Goal: Information Seeking & Learning: Learn about a topic

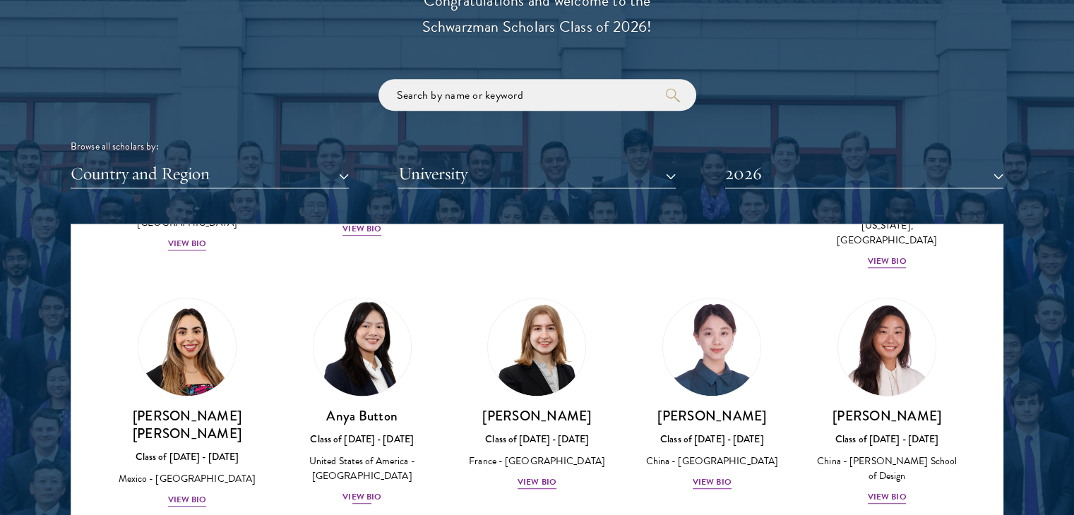
scroll to position [1072, 0]
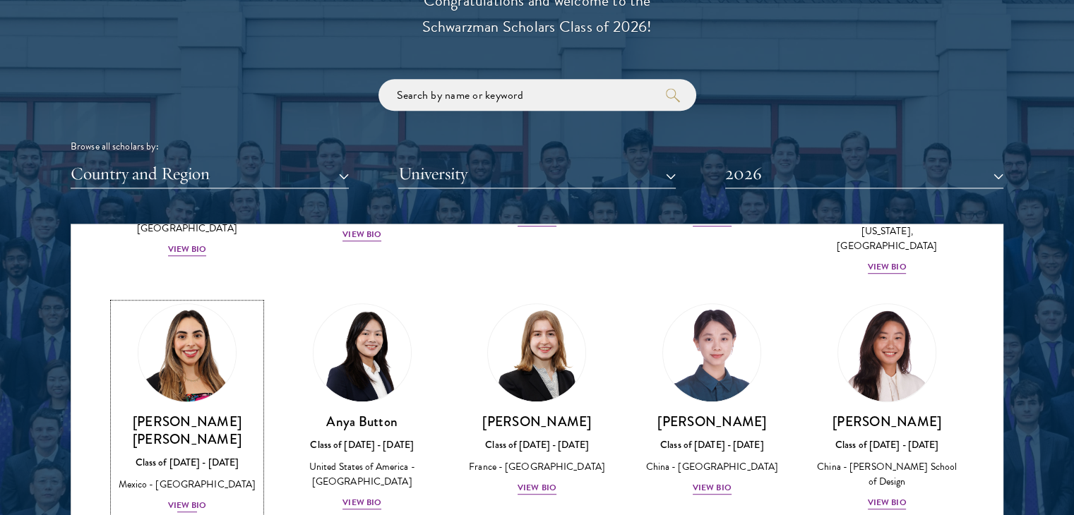
click at [188, 499] on div "View Bio" at bounding box center [187, 505] width 39 height 13
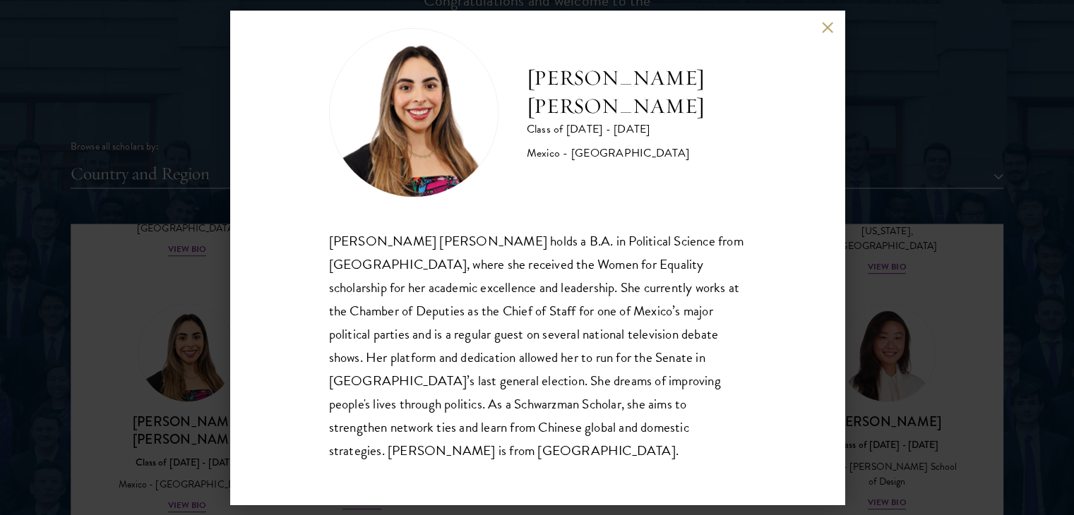
scroll to position [1670, 0]
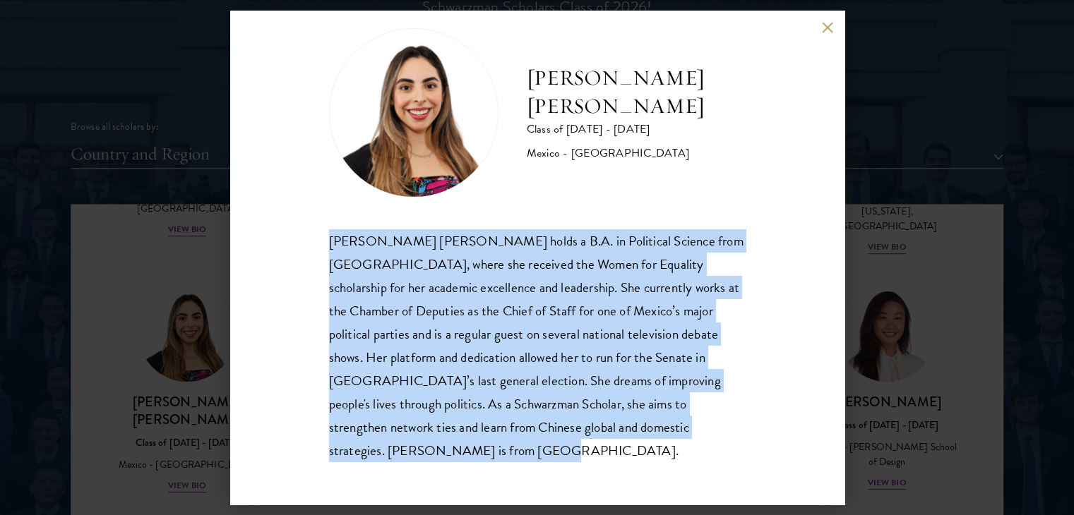
drag, startPoint x: 525, startPoint y: 452, endPoint x: 291, endPoint y: 246, distance: 312.1
click at [291, 246] on div "Natalie Bravo Ortiz Class of 2025 - 2026 Mexico - Instituto Tecnológico Autónom…" at bounding box center [537, 258] width 614 height 494
copy div "Natalie Bravo Ortiz holds a B.A. in Political Science from Instituto Tecnológic…"
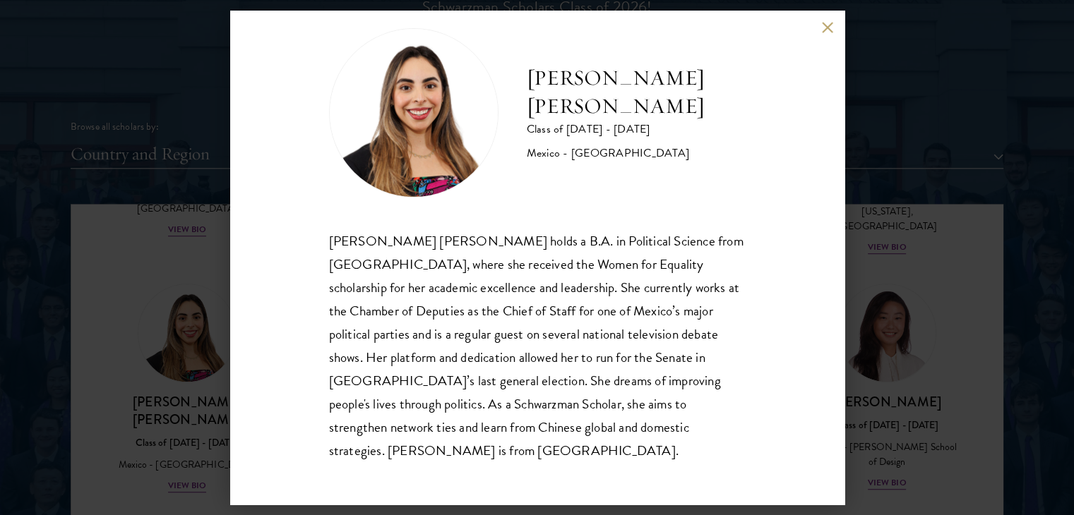
click at [152, 330] on div "Natalie Bravo Ortiz Class of 2025 - 2026 Mexico - Instituto Tecnológico Autónom…" at bounding box center [537, 257] width 1074 height 515
click at [186, 128] on div "Natalie Bravo Ortiz Class of 2025 - 2026 Mexico - Instituto Tecnológico Autónom…" at bounding box center [537, 257] width 1074 height 515
click at [825, 32] on div "Scholar Directory Congratulations and welcome to the Schwarzman Scholars Class …" at bounding box center [537, 269] width 932 height 718
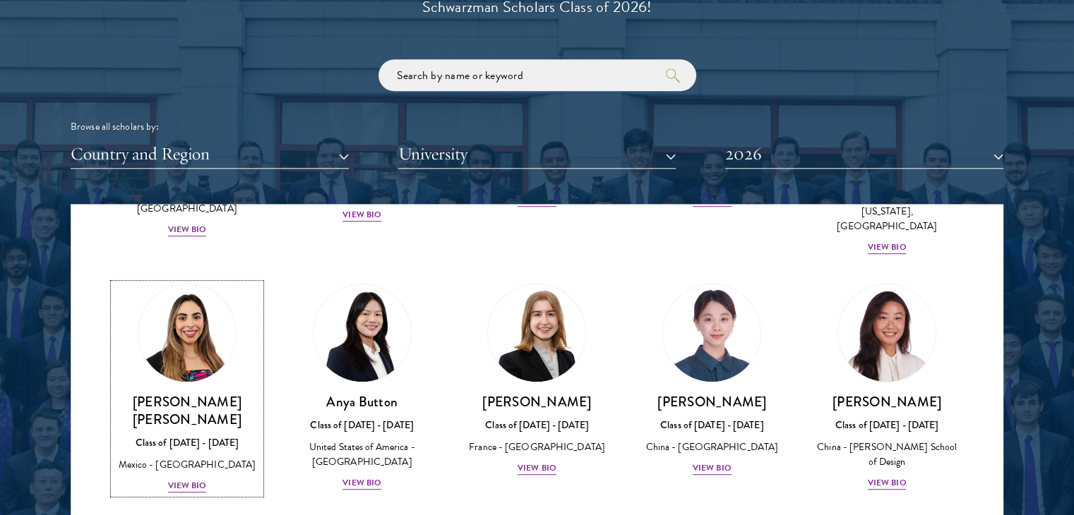
scroll to position [1059, 0]
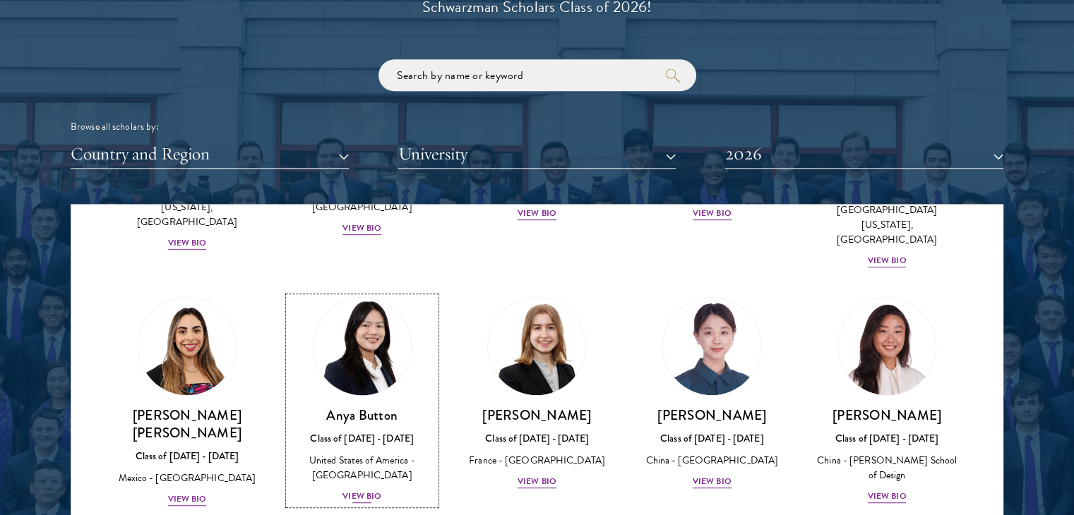
click at [356, 490] on div "View Bio" at bounding box center [361, 496] width 39 height 13
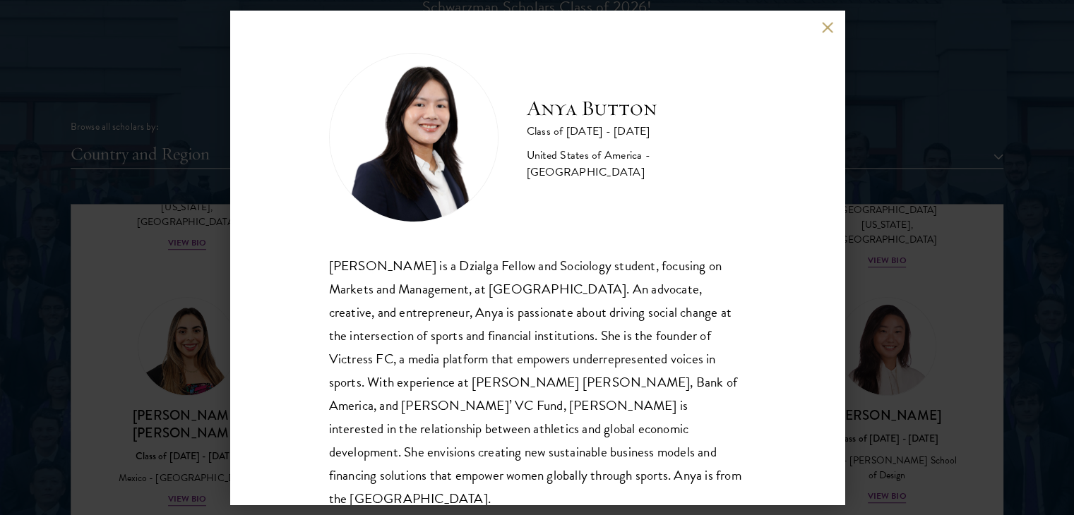
click at [825, 28] on button at bounding box center [828, 27] width 12 height 12
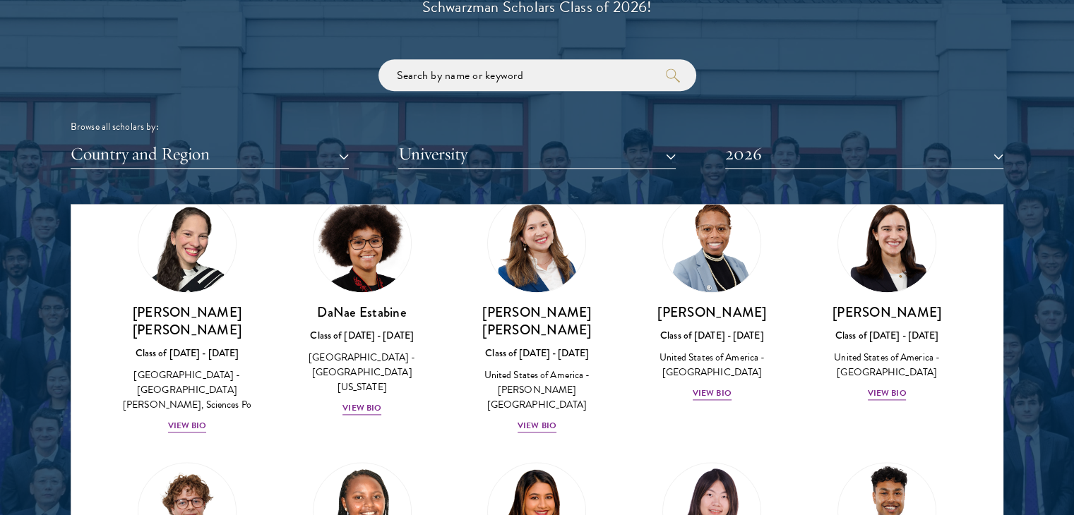
scroll to position [2206, 0]
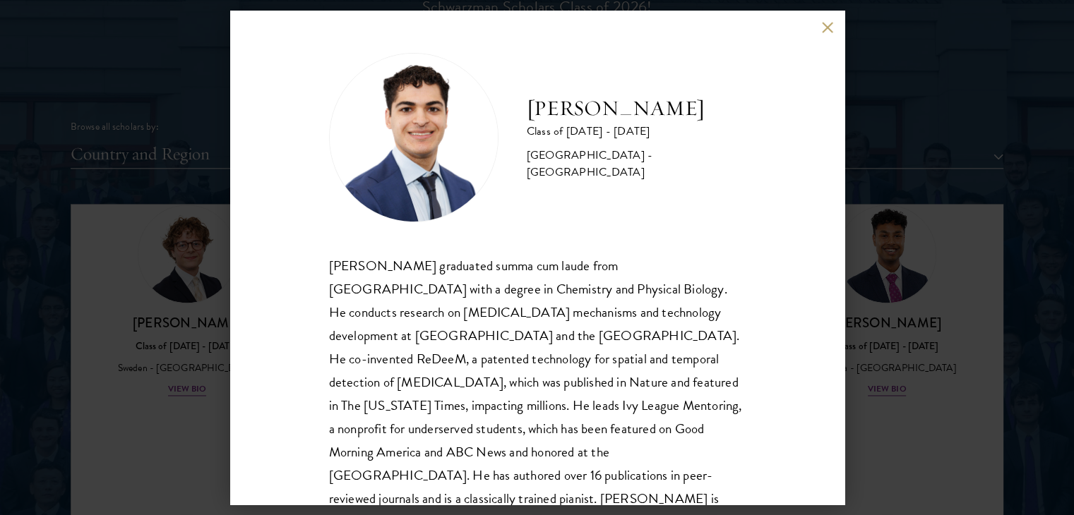
click at [352, 277] on div "Alessandro Hammond graduated summa cum laude from Harvard University with a deg…" at bounding box center [537, 394] width 416 height 280
click at [260, 275] on div "Alessandro Hammond Class of 2025 - 2026 United States of America - Harvard Univ…" at bounding box center [537, 258] width 614 height 494
click at [216, 278] on div "Alessandro Hammond Class of 2025 - 2026 United States of America - Harvard Univ…" at bounding box center [537, 257] width 1074 height 515
click at [827, 20] on div "Alessandro Hammond Class of 2025 - 2026 United States of America - Harvard Univ…" at bounding box center [537, 258] width 614 height 494
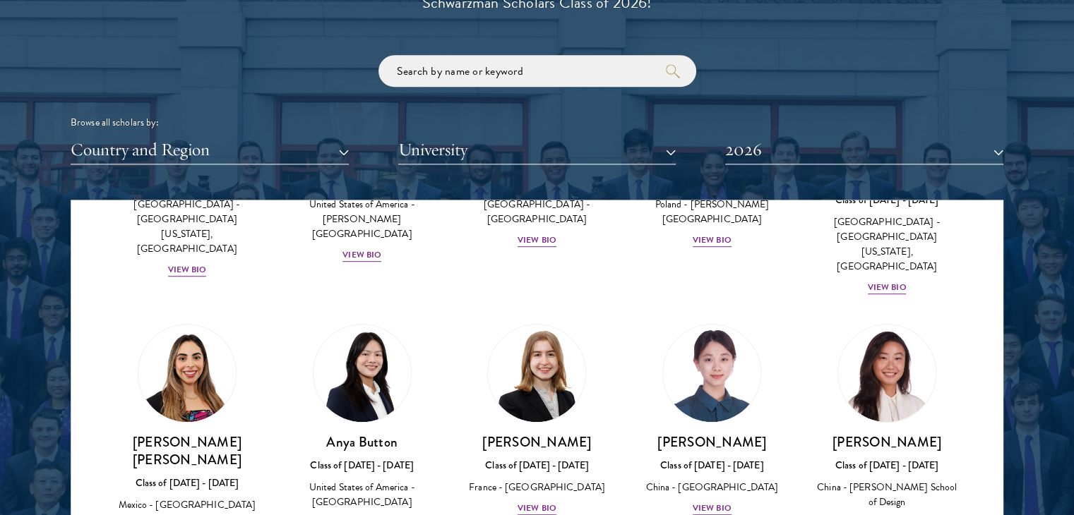
scroll to position [1028, 0]
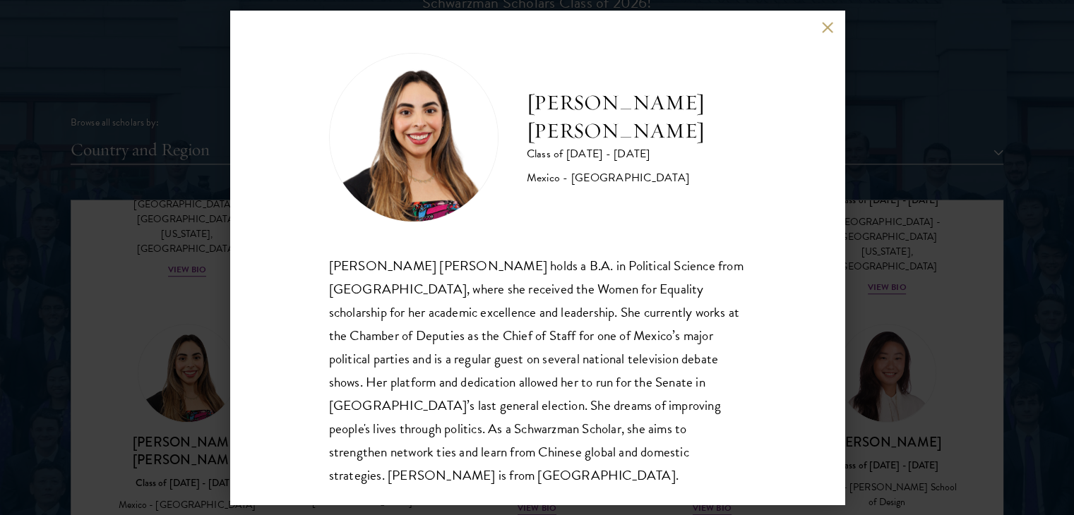
scroll to position [25, 0]
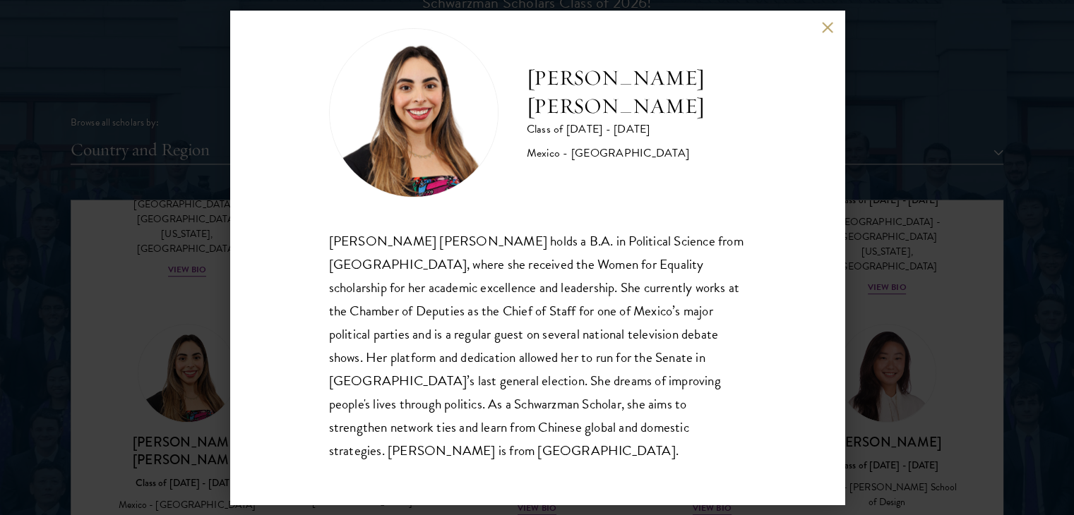
click at [185, 335] on div "Natalie Bravo Ortiz Class of 2025 - 2026 Mexico - Instituto Tecnológico Autónom…" at bounding box center [537, 257] width 1074 height 515
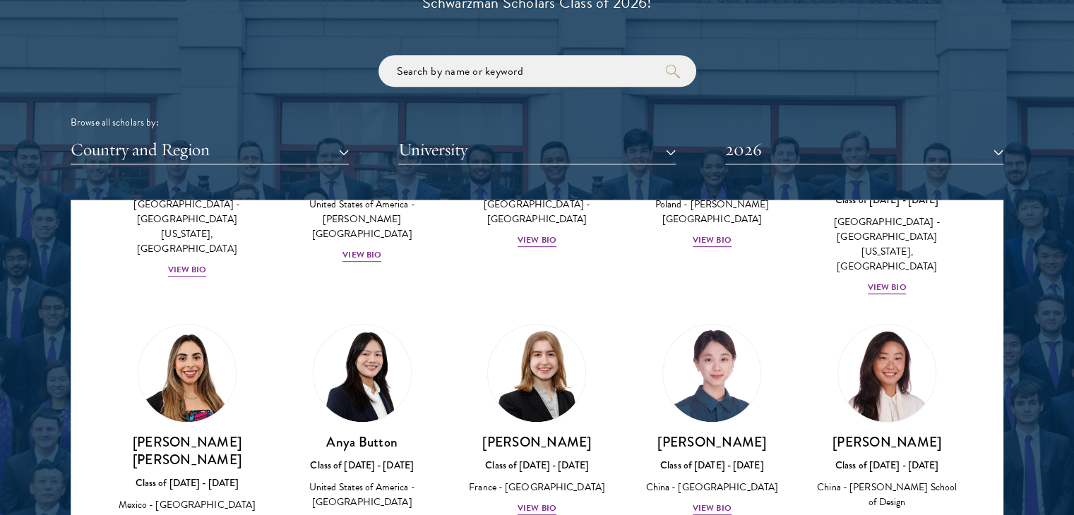
scroll to position [2178, 0]
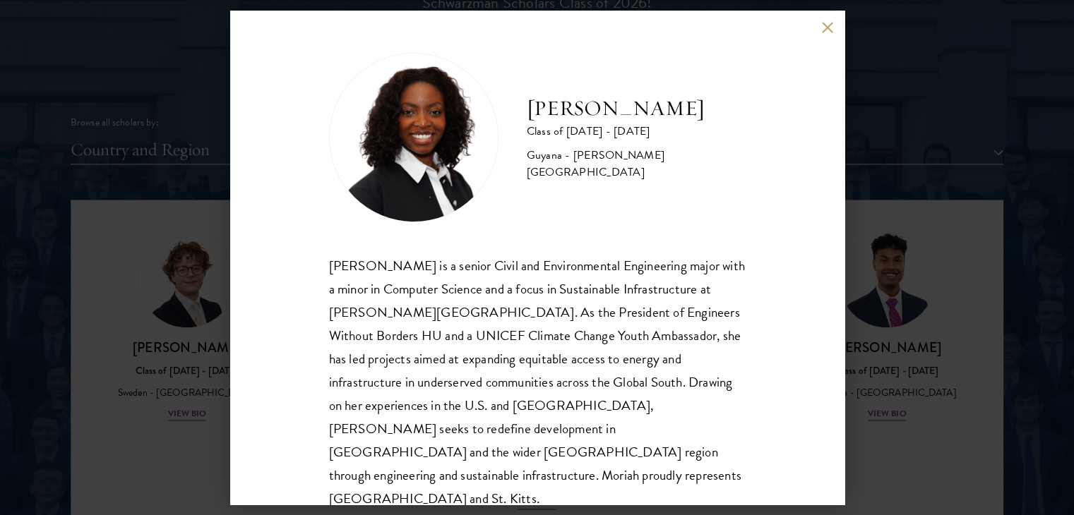
click at [190, 306] on div "Moriah Hamilton Class of 2025 - 2026 Guyana - Howard University Moriah Hamilton…" at bounding box center [537, 257] width 1074 height 515
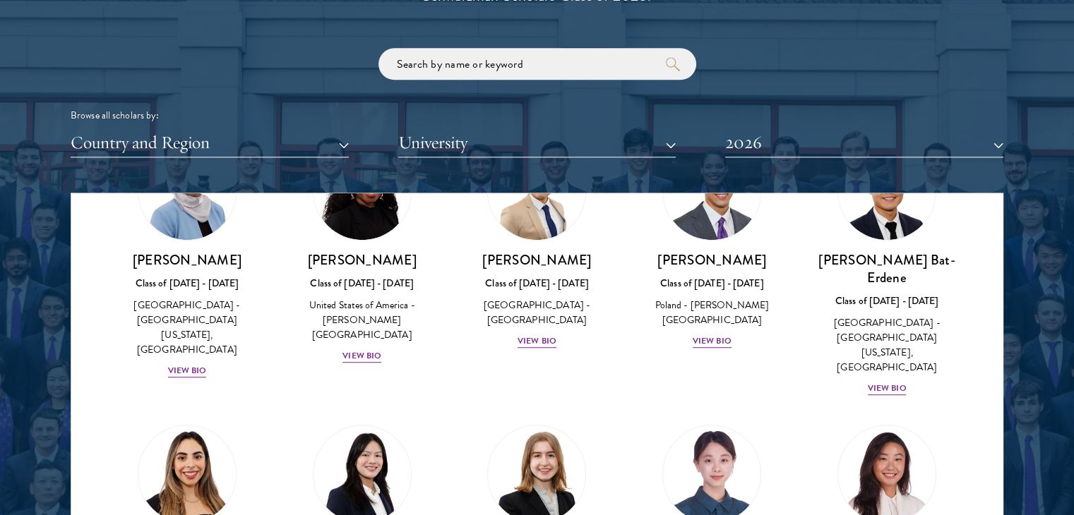
scroll to position [1064, 0]
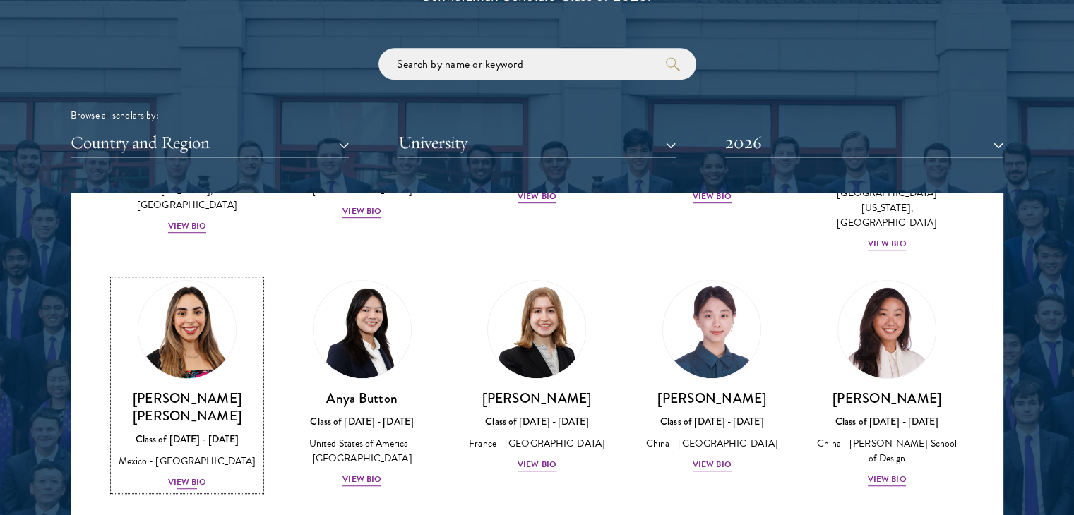
click at [188, 476] on div "View Bio" at bounding box center [187, 482] width 39 height 13
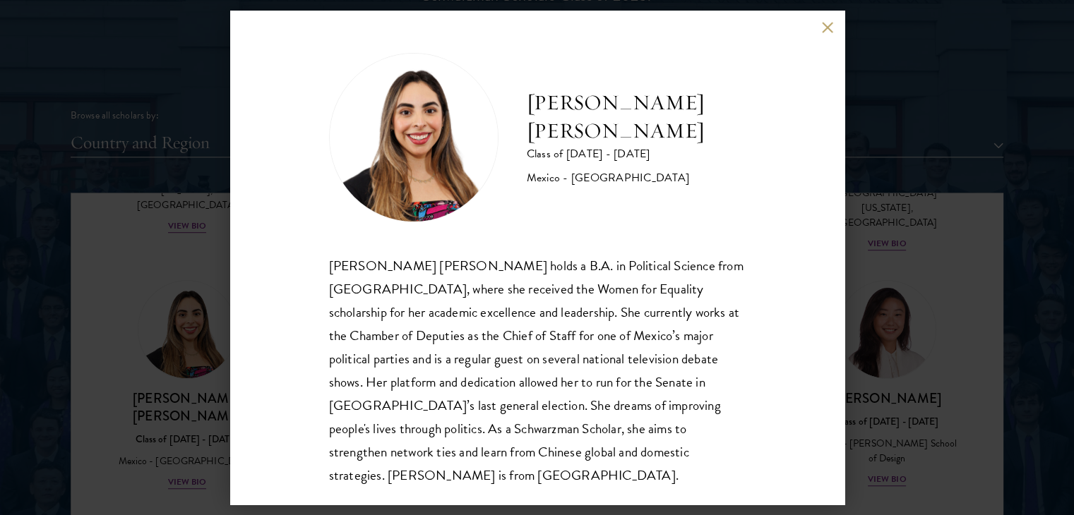
click at [187, 229] on div "Natalie Bravo Ortiz Class of 2025 - 2026 Mexico - Instituto Tecnológico Autónom…" at bounding box center [537, 257] width 1074 height 515
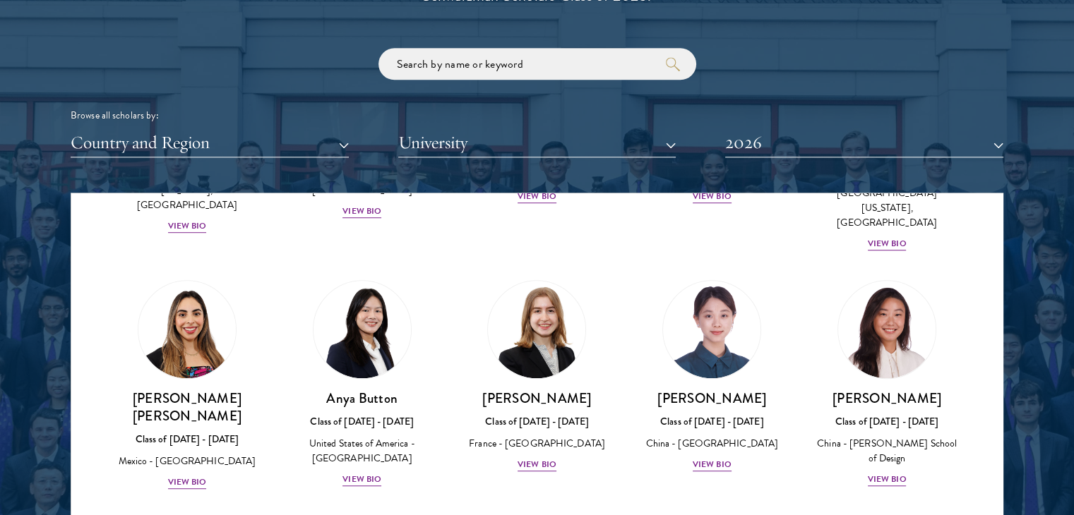
scroll to position [2170, 0]
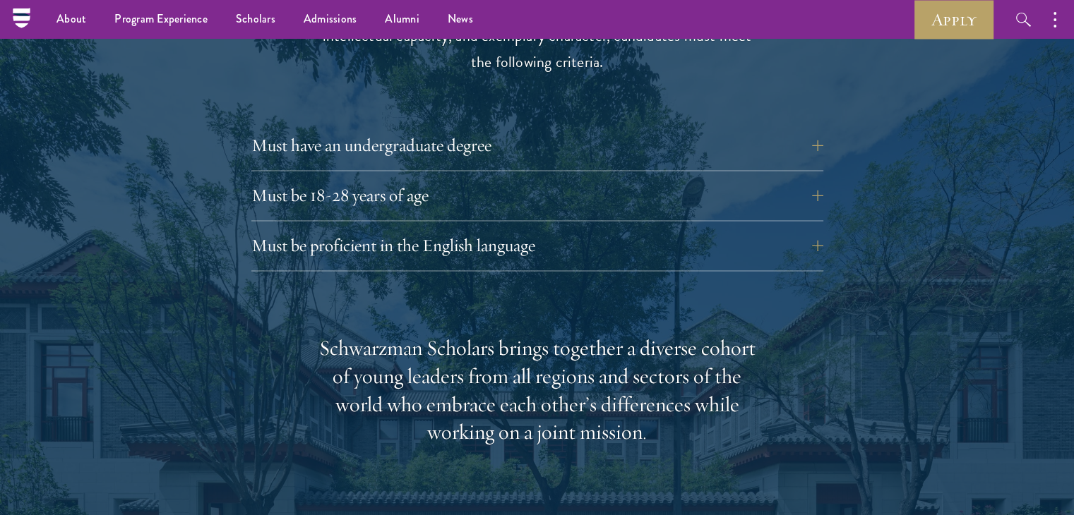
scroll to position [1968, 0]
click at [501, 230] on button "Must be proficient in the English language" at bounding box center [548, 247] width 572 height 34
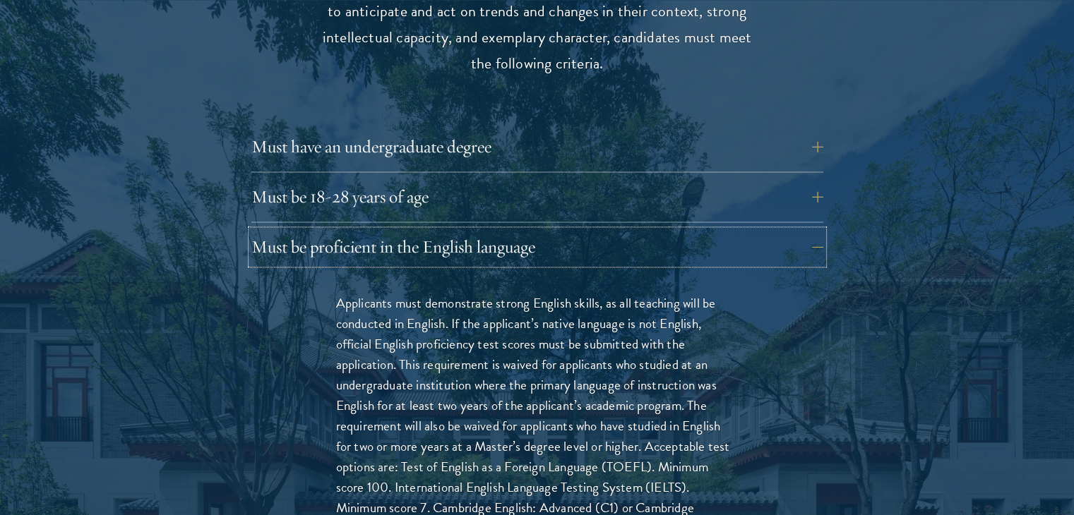
scroll to position [2163, 0]
